Goal: Navigation & Orientation: Find specific page/section

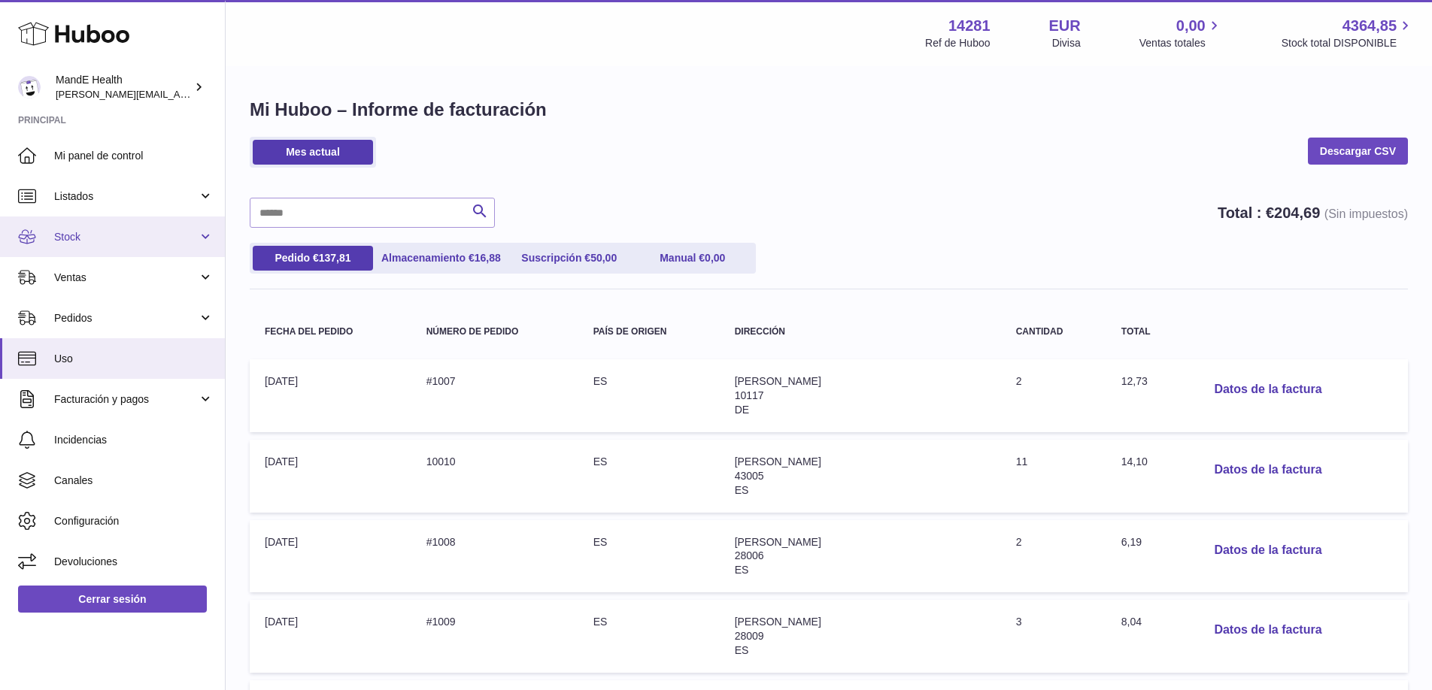
click at [106, 230] on span "Stock" at bounding box center [126, 237] width 144 height 14
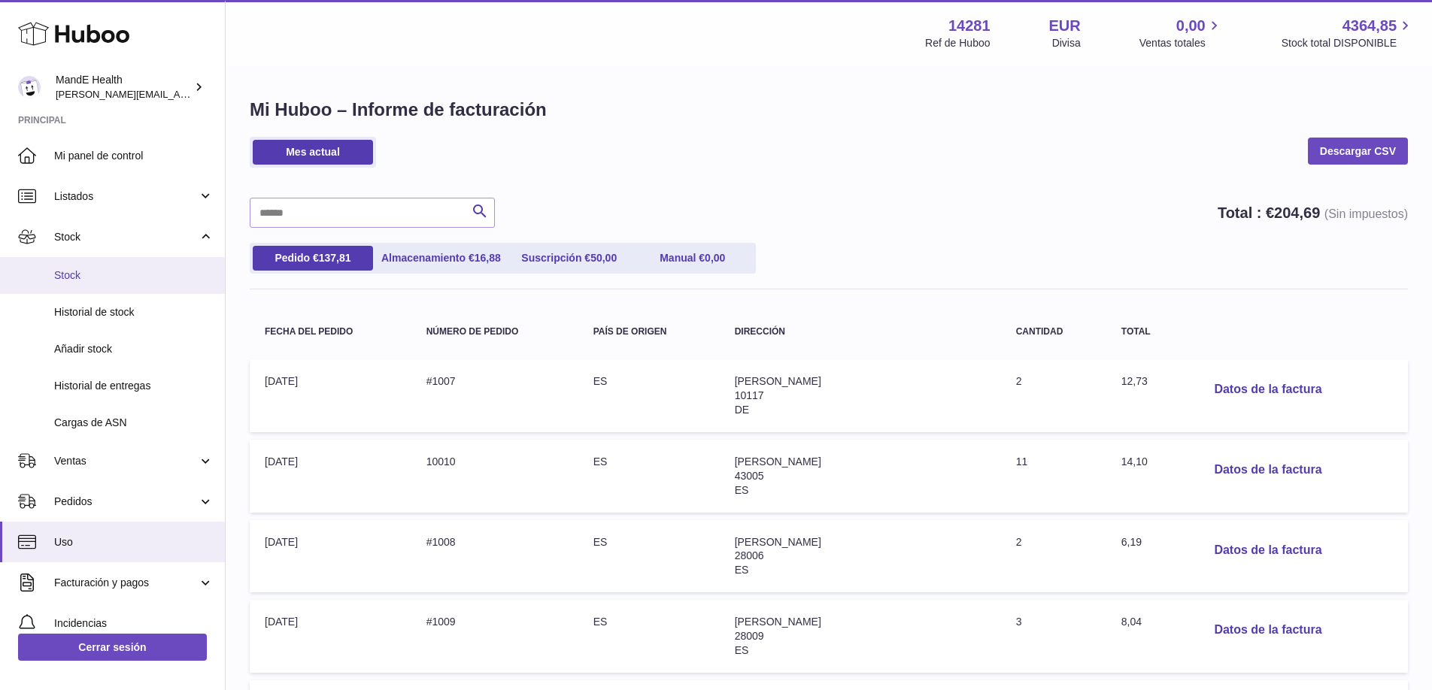
click at [90, 274] on span "Stock" at bounding box center [133, 275] width 159 height 14
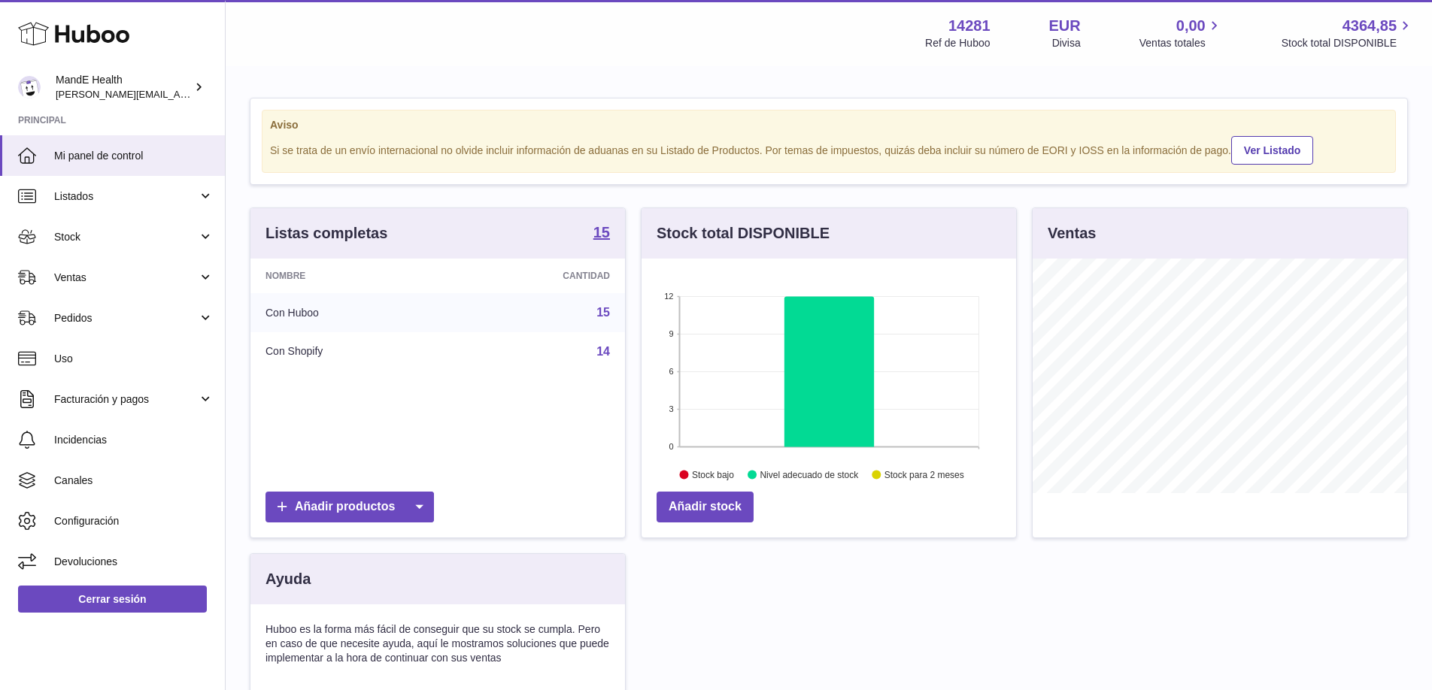
scroll to position [235, 374]
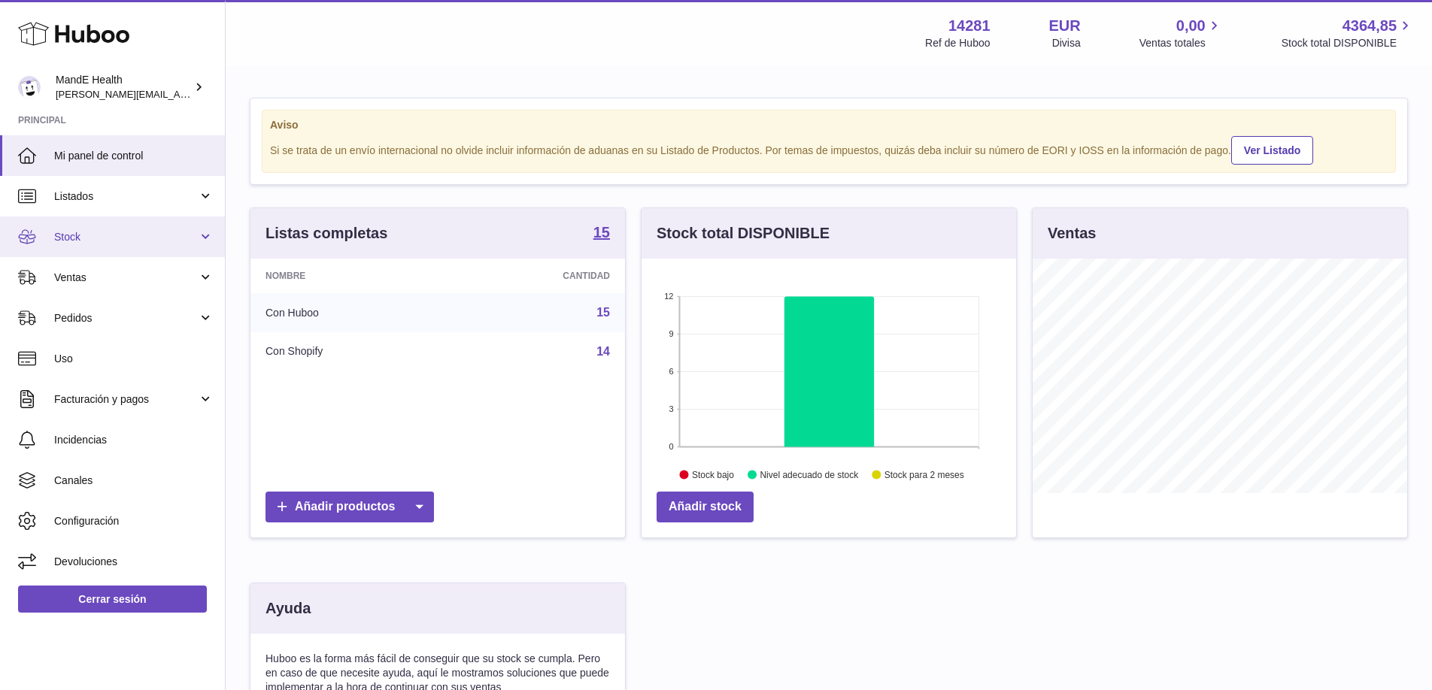
click at [205, 239] on link "Stock" at bounding box center [112, 237] width 225 height 41
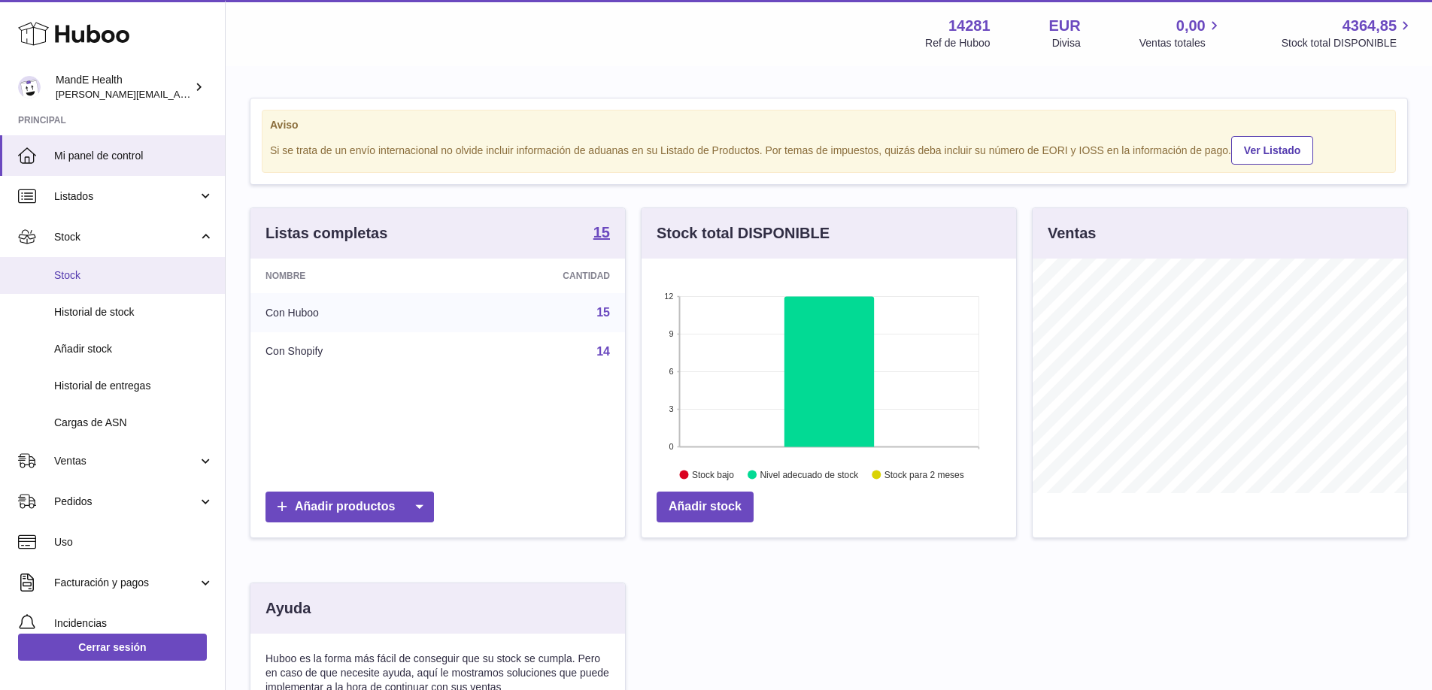
click at [155, 286] on link "Stock" at bounding box center [112, 275] width 225 height 37
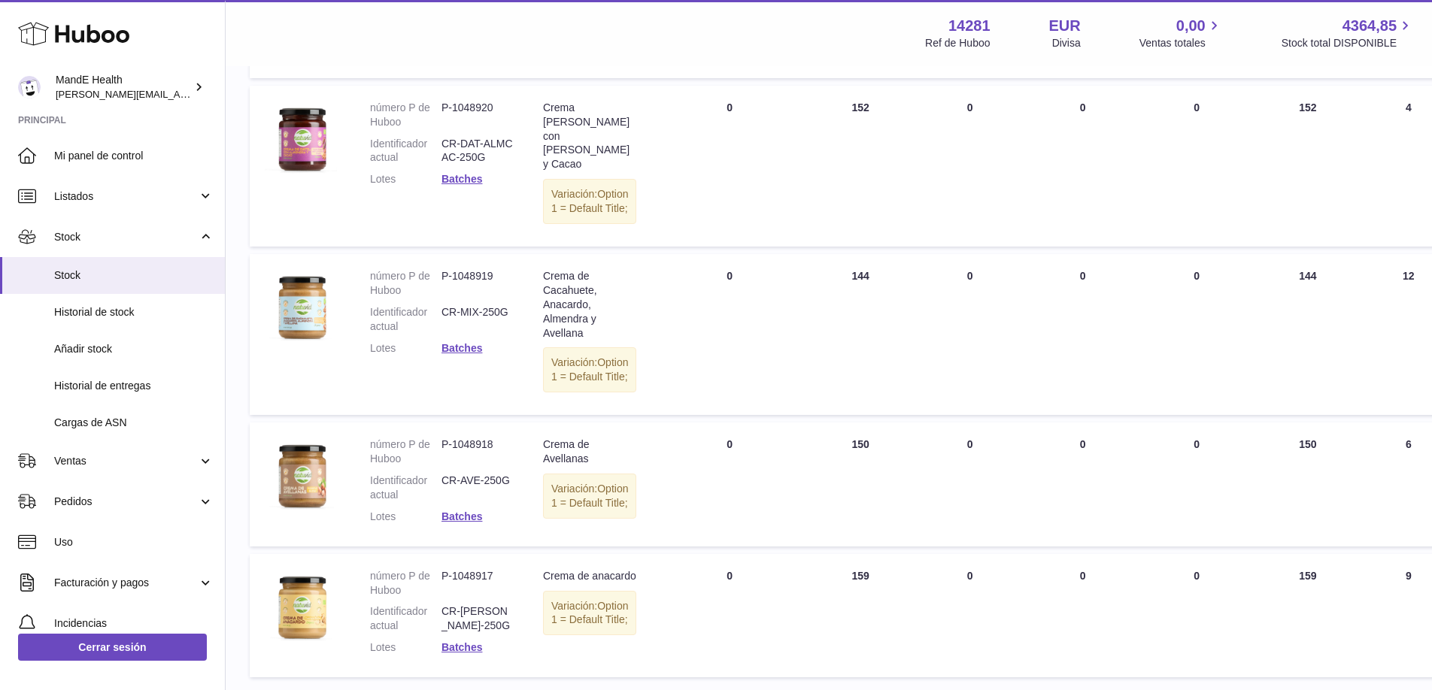
scroll to position [1207, 0]
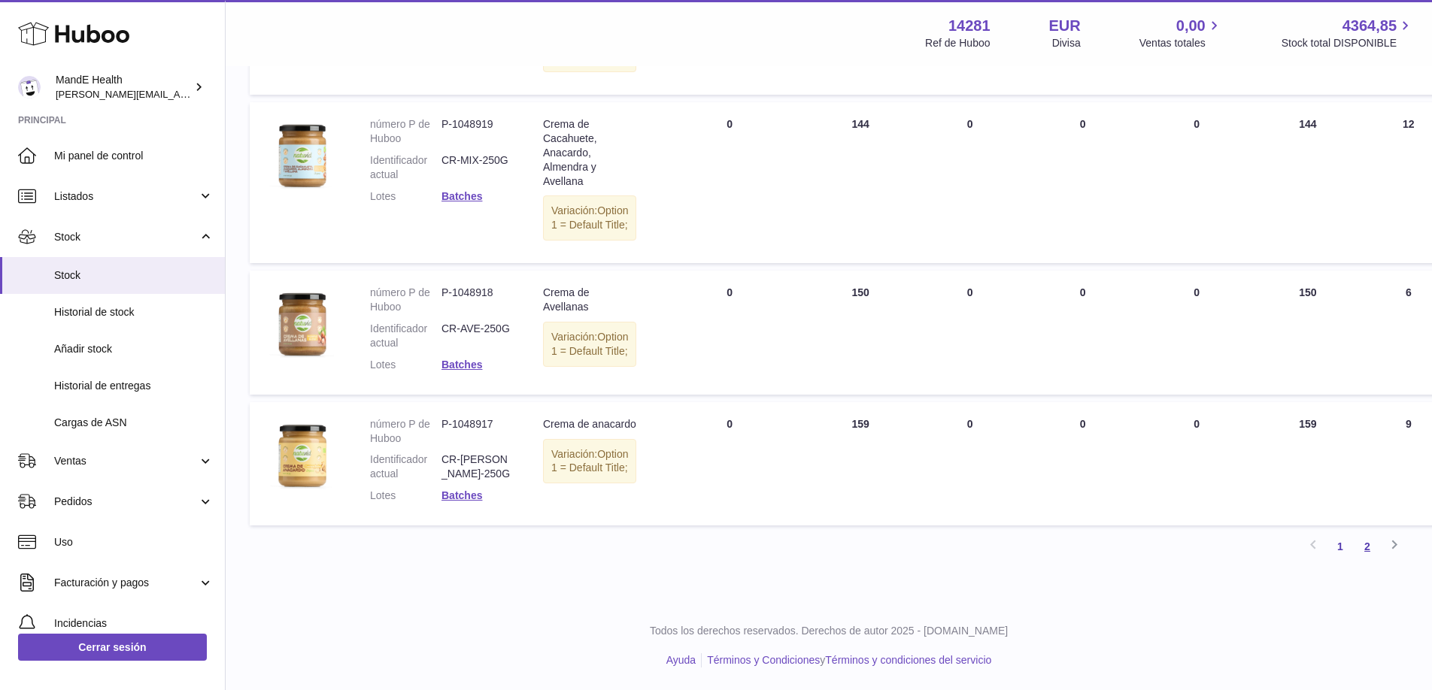
click at [1365, 550] on link "2" at bounding box center [1366, 546] width 27 height 27
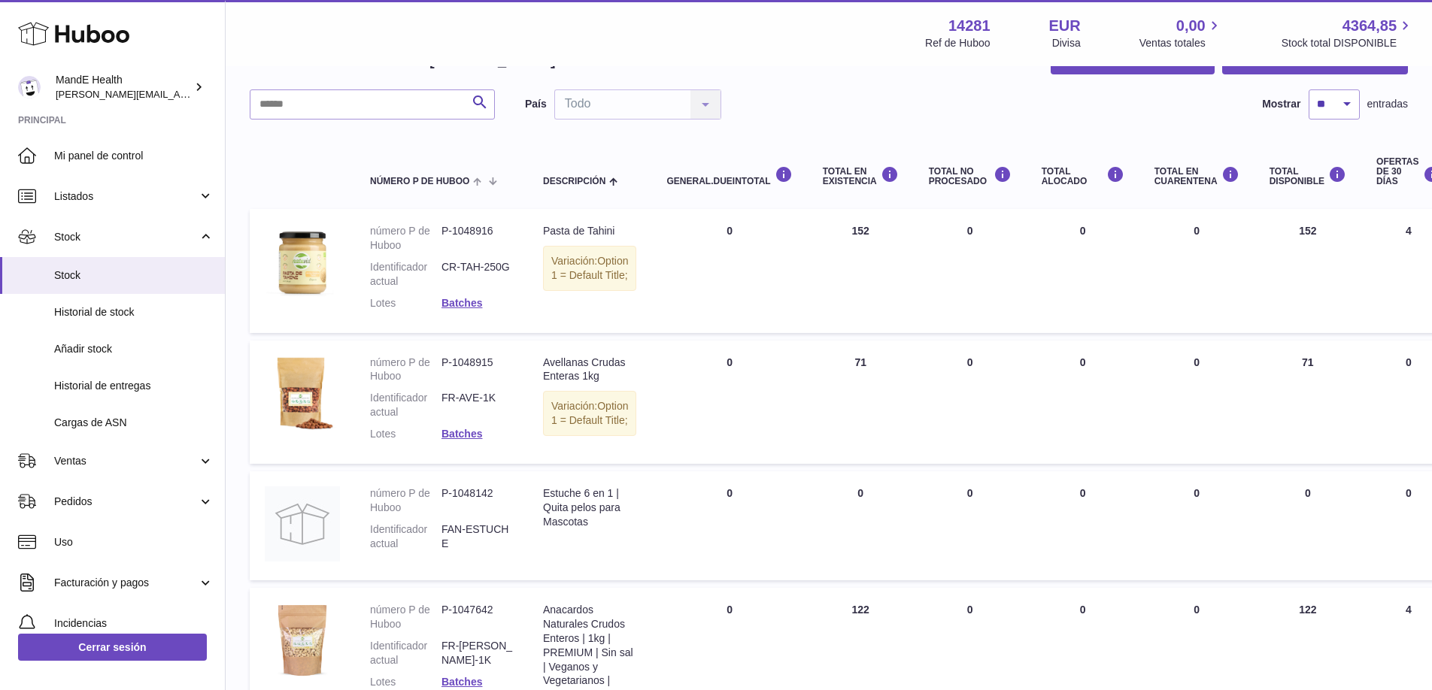
scroll to position [89, 0]
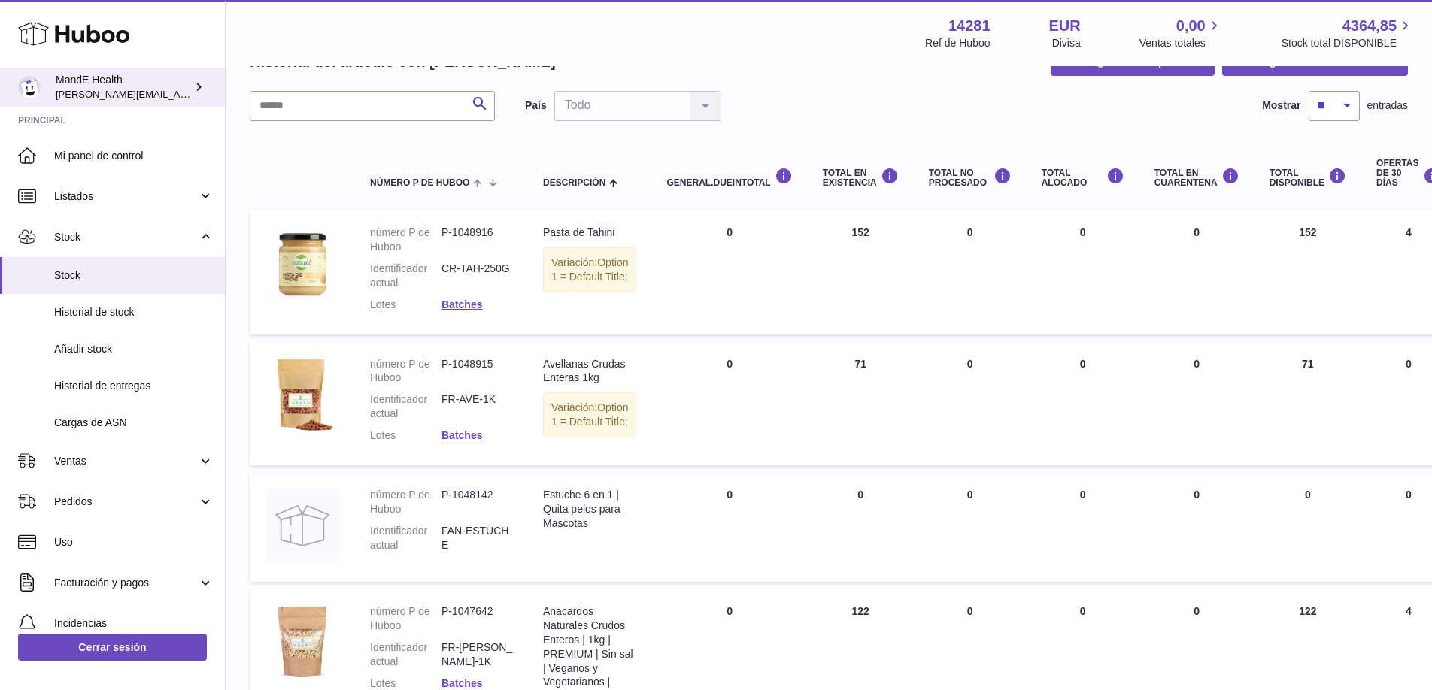
click at [86, 81] on div "MandE Health [PERSON_NAME][EMAIL_ADDRESS][PERSON_NAME][DOMAIN_NAME]" at bounding box center [123, 87] width 135 height 29
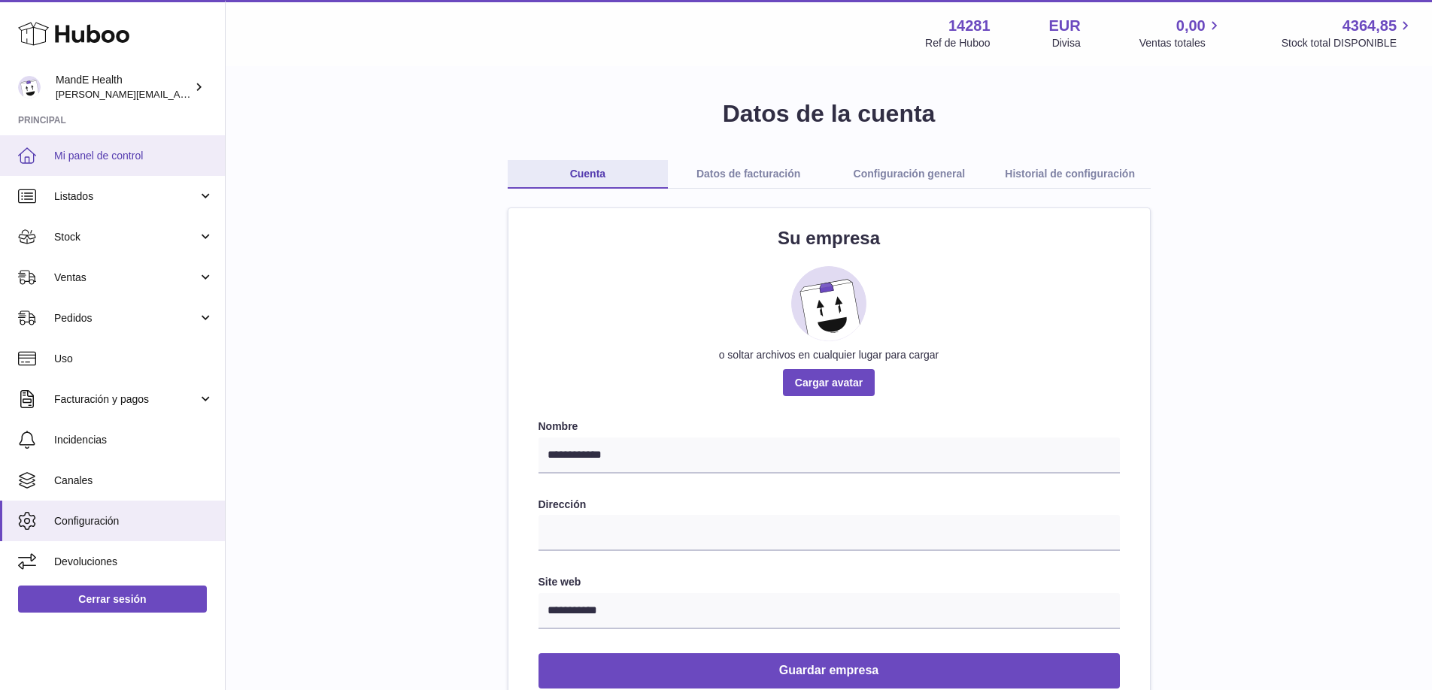
click at [75, 154] on span "Mi panel de control" at bounding box center [133, 156] width 159 height 14
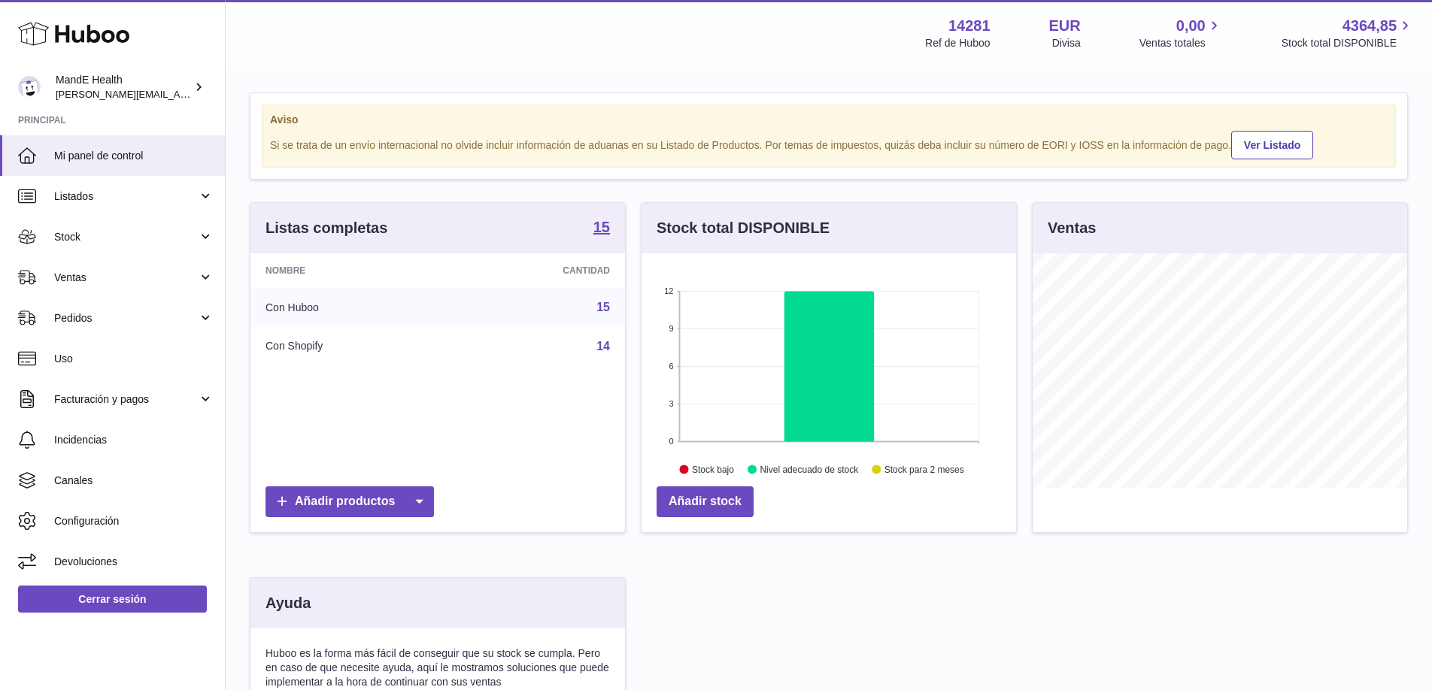
scroll to position [4, 0]
